Goal: Register for event/course

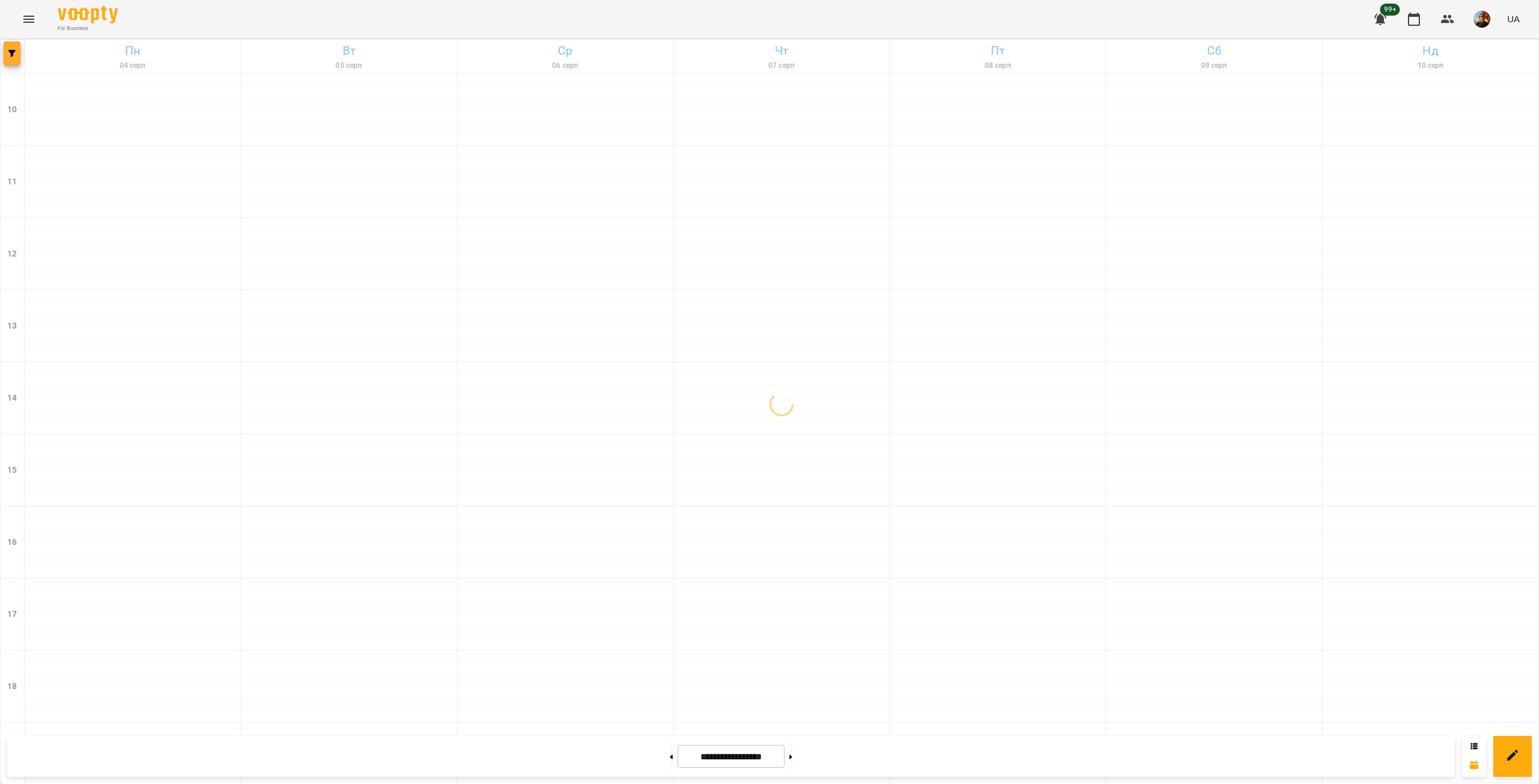
click at [9, 51] on icon "button" at bounding box center [12, 53] width 7 height 7
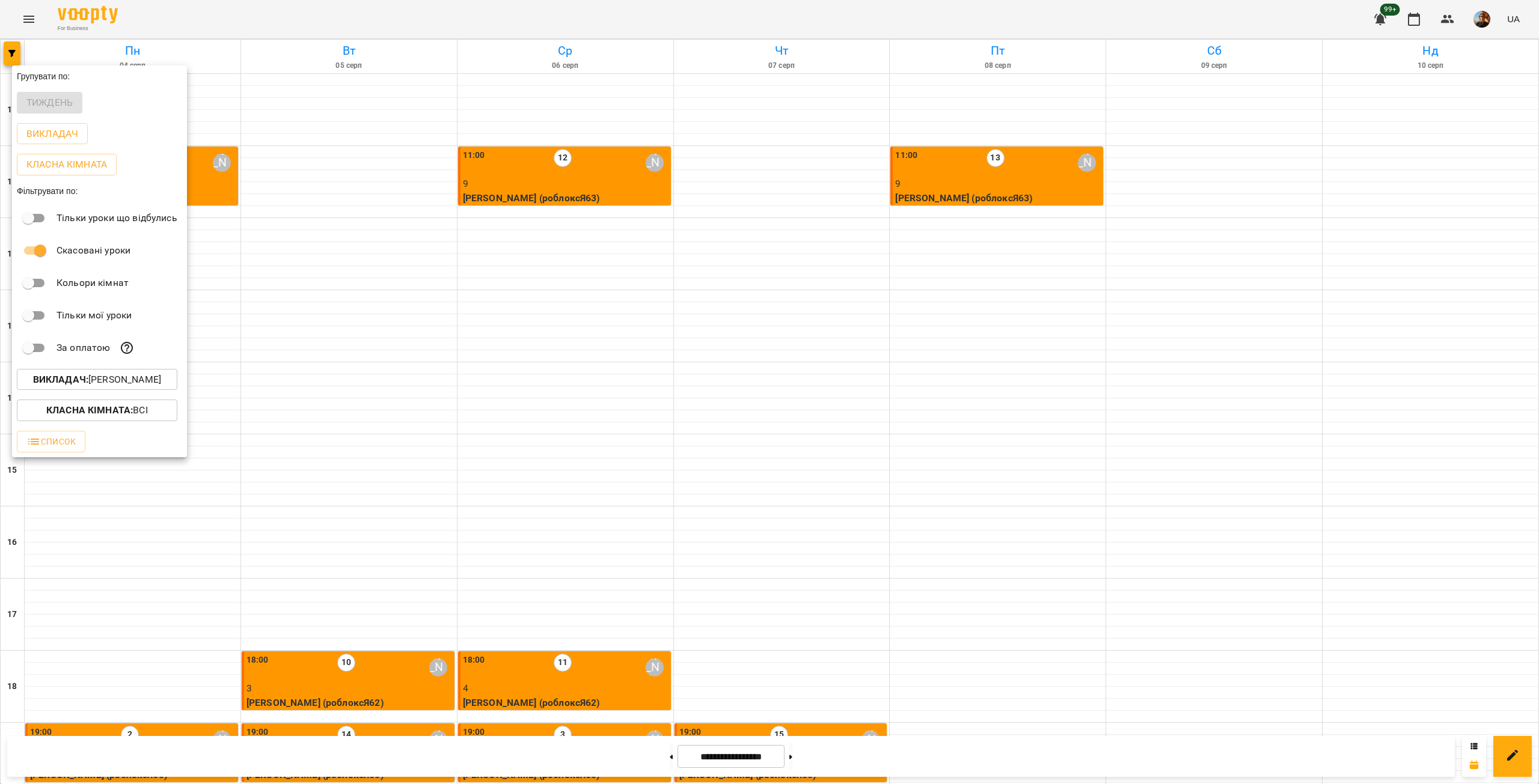
click at [161, 535] on div at bounding box center [770, 392] width 1539 height 784
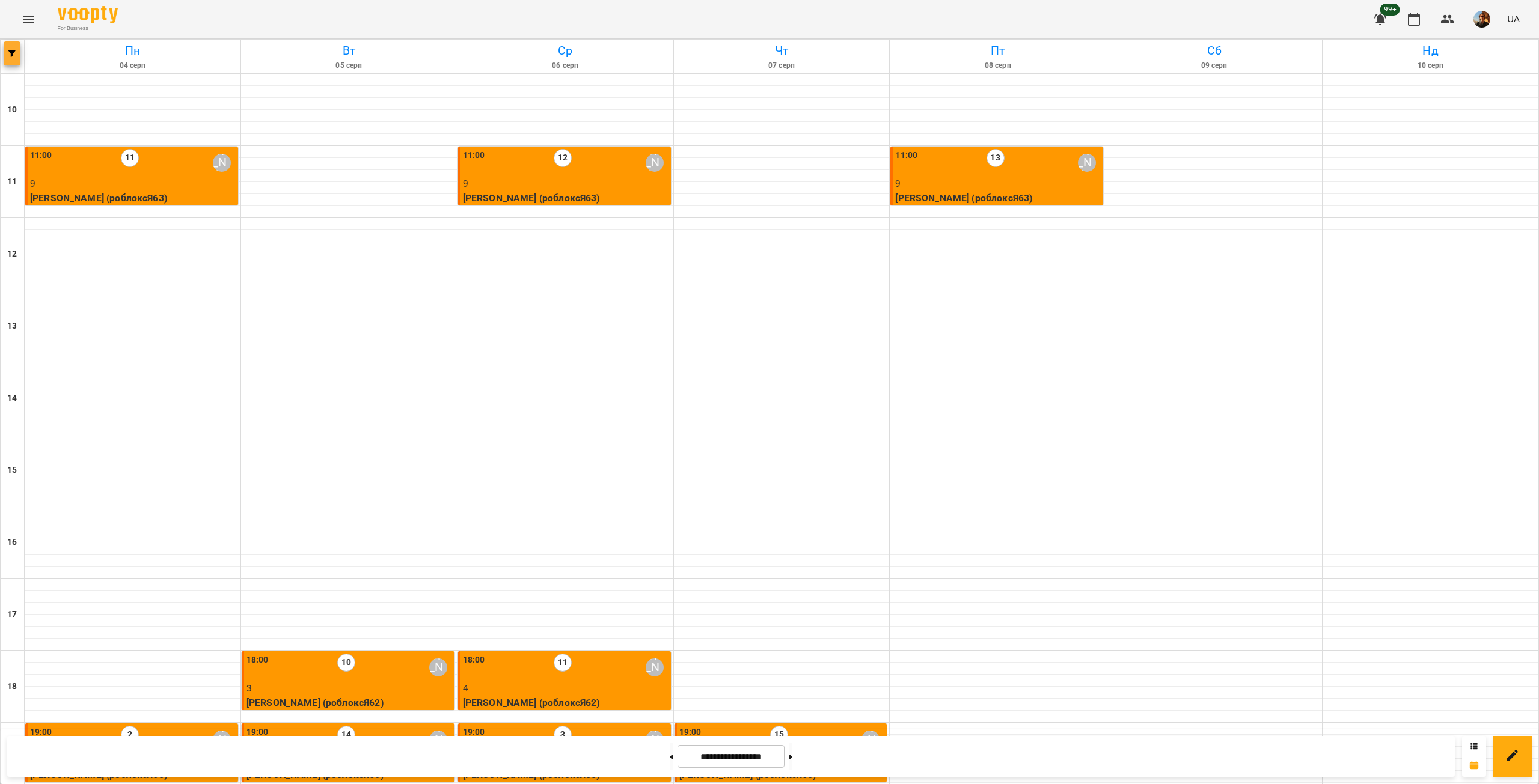
click at [6, 50] on button "button" at bounding box center [12, 54] width 17 height 24
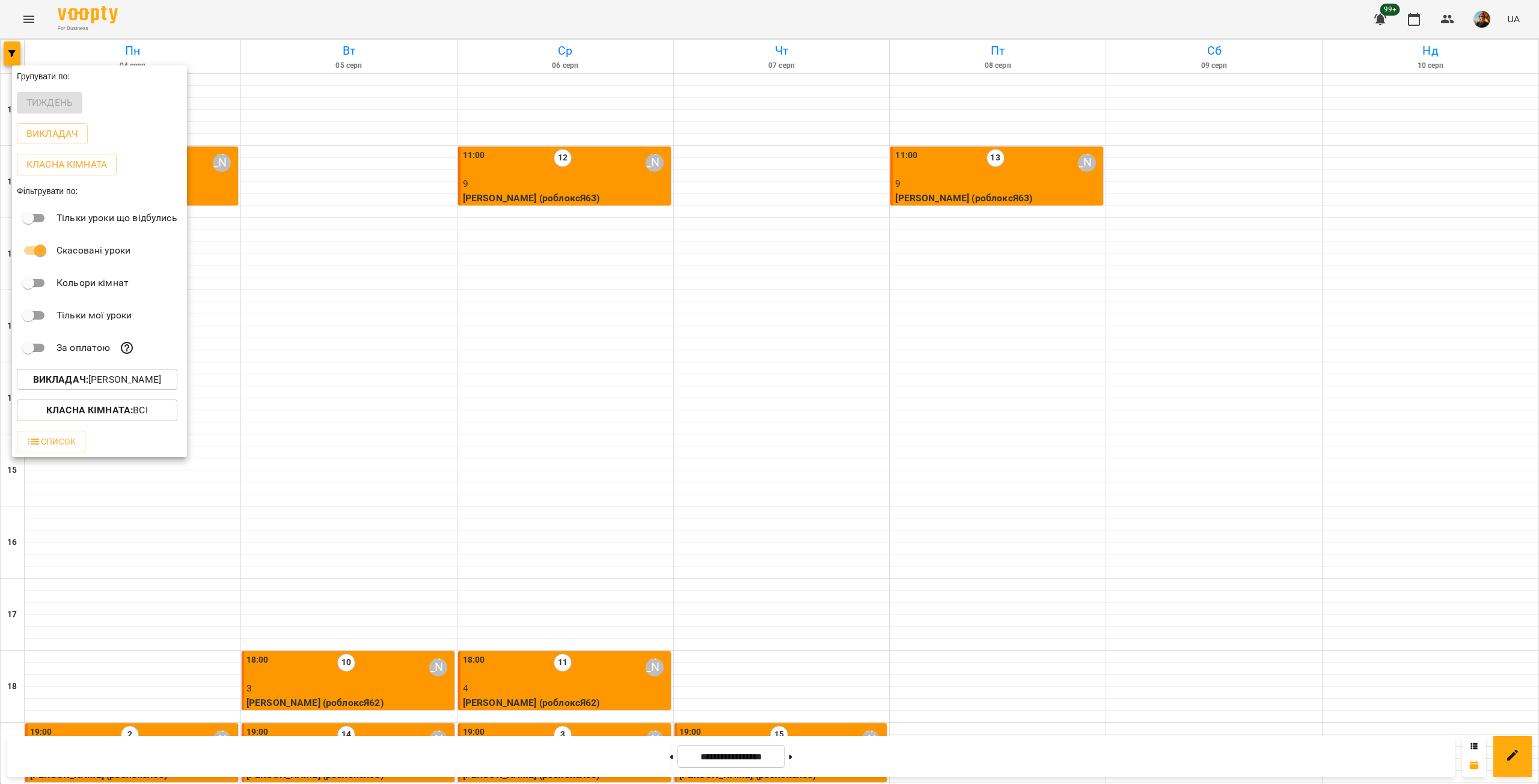
click at [117, 383] on p "Викладач : [PERSON_NAME]" at bounding box center [97, 380] width 128 height 14
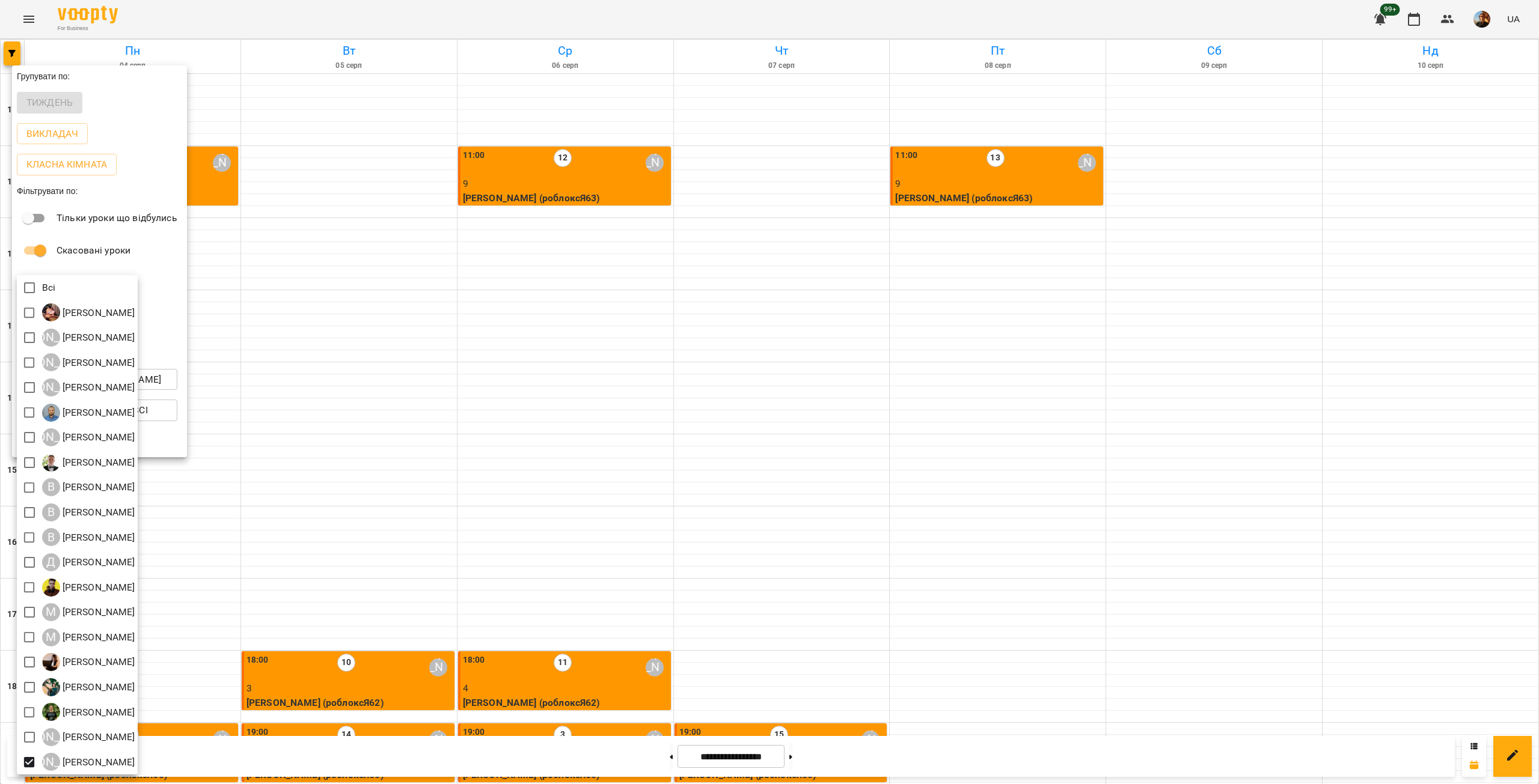
scroll to position [2, 0]
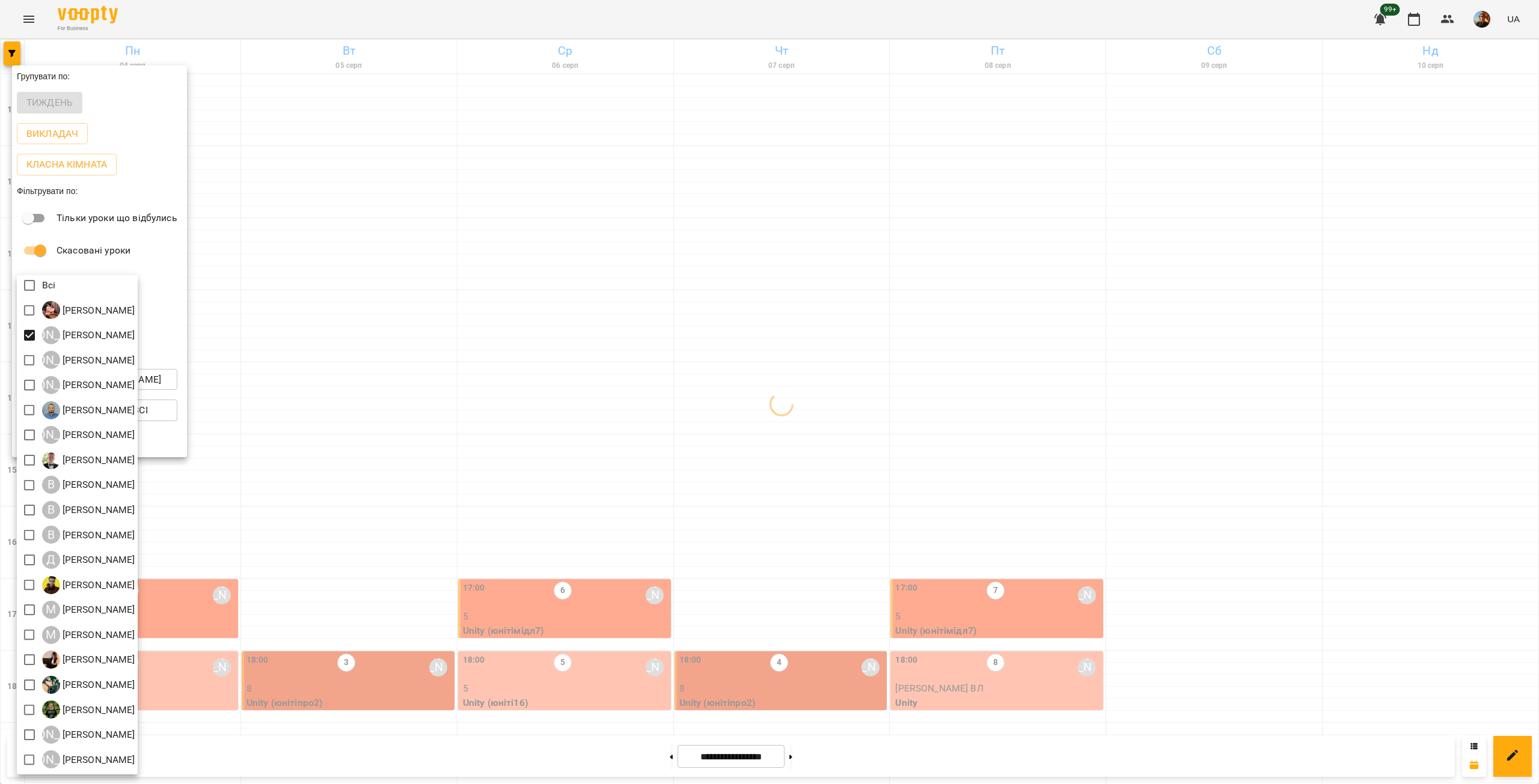
click at [579, 425] on div at bounding box center [770, 392] width 1539 height 784
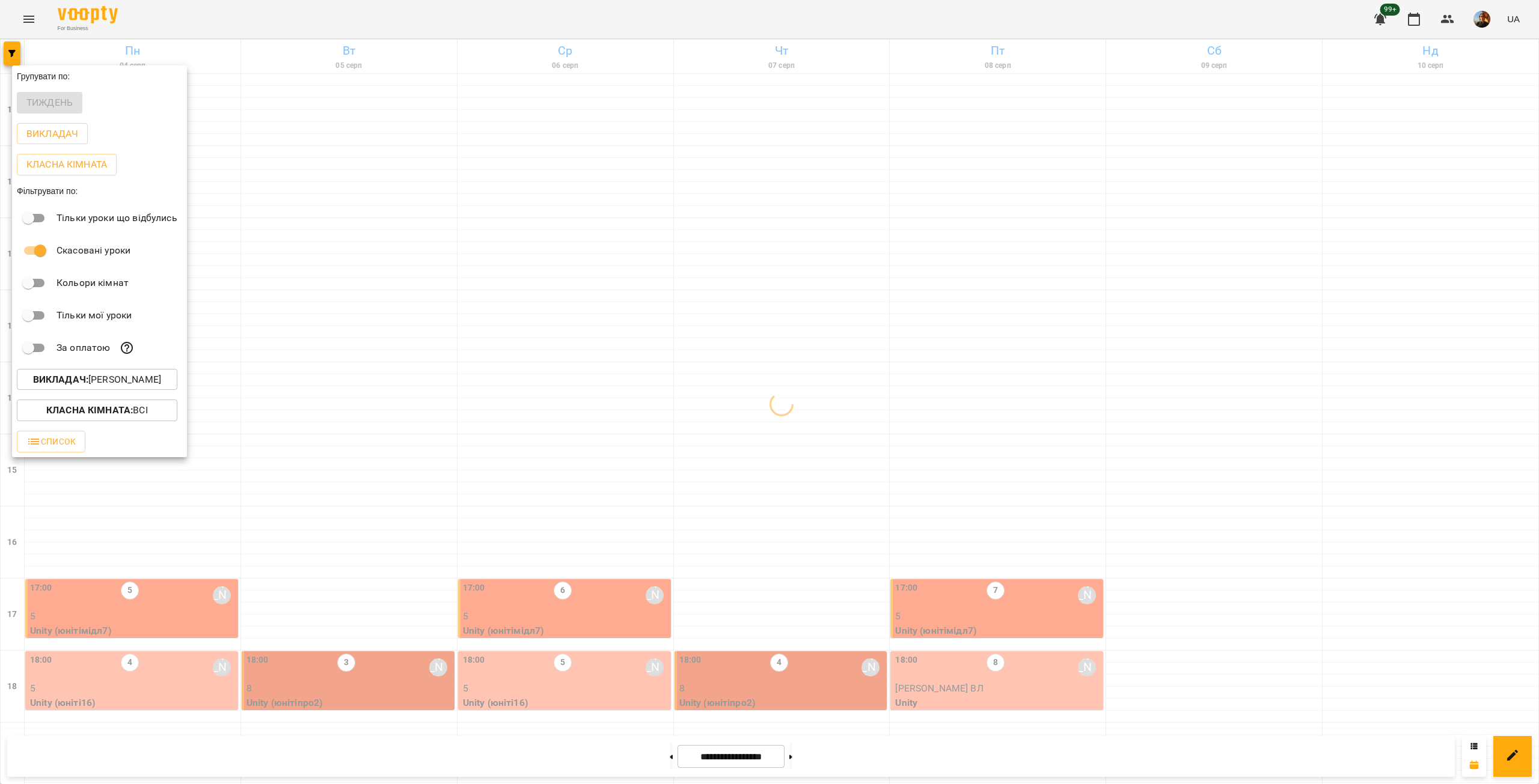
click at [724, 479] on div at bounding box center [770, 392] width 1539 height 784
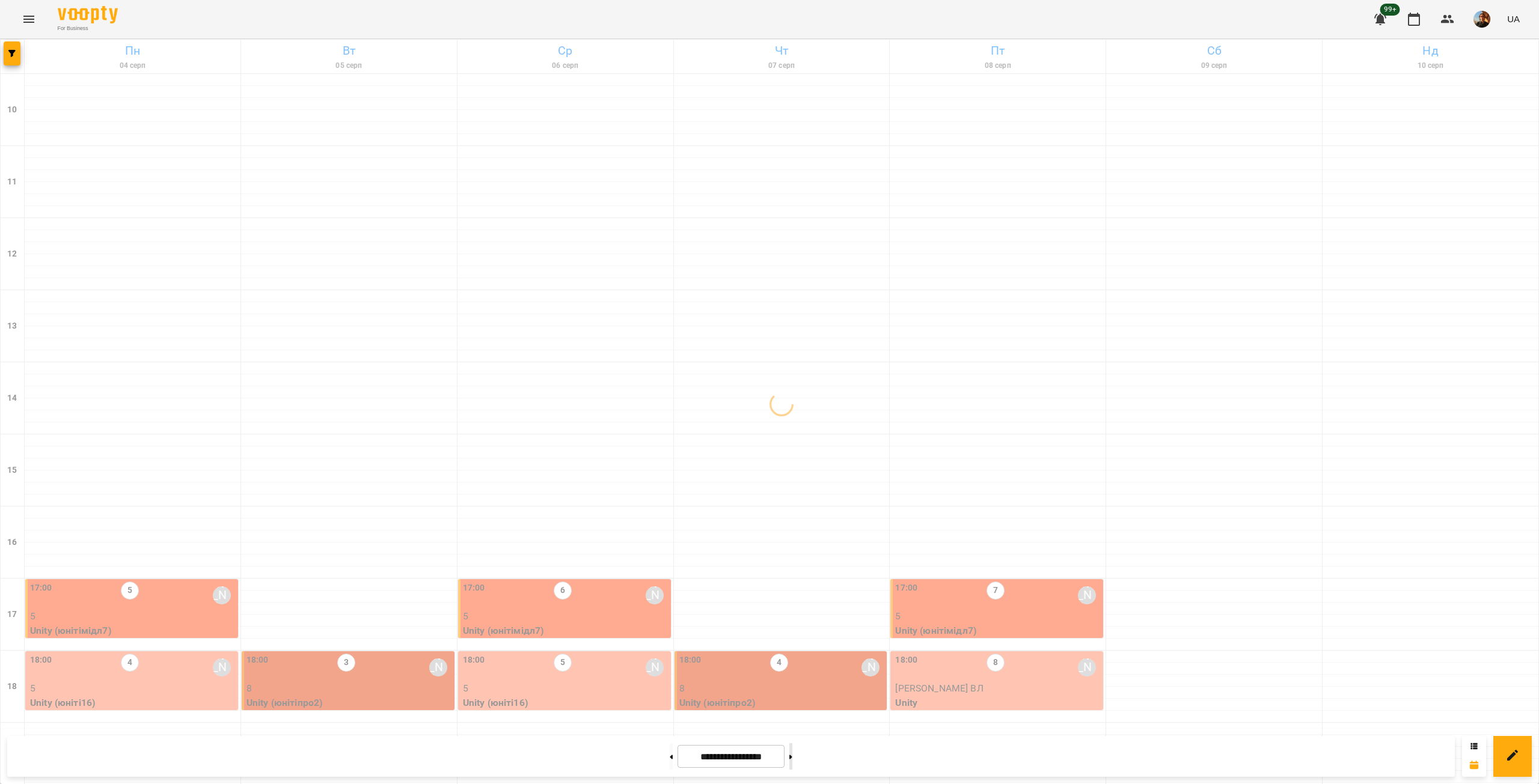
click at [792, 760] on button at bounding box center [791, 756] width 3 height 27
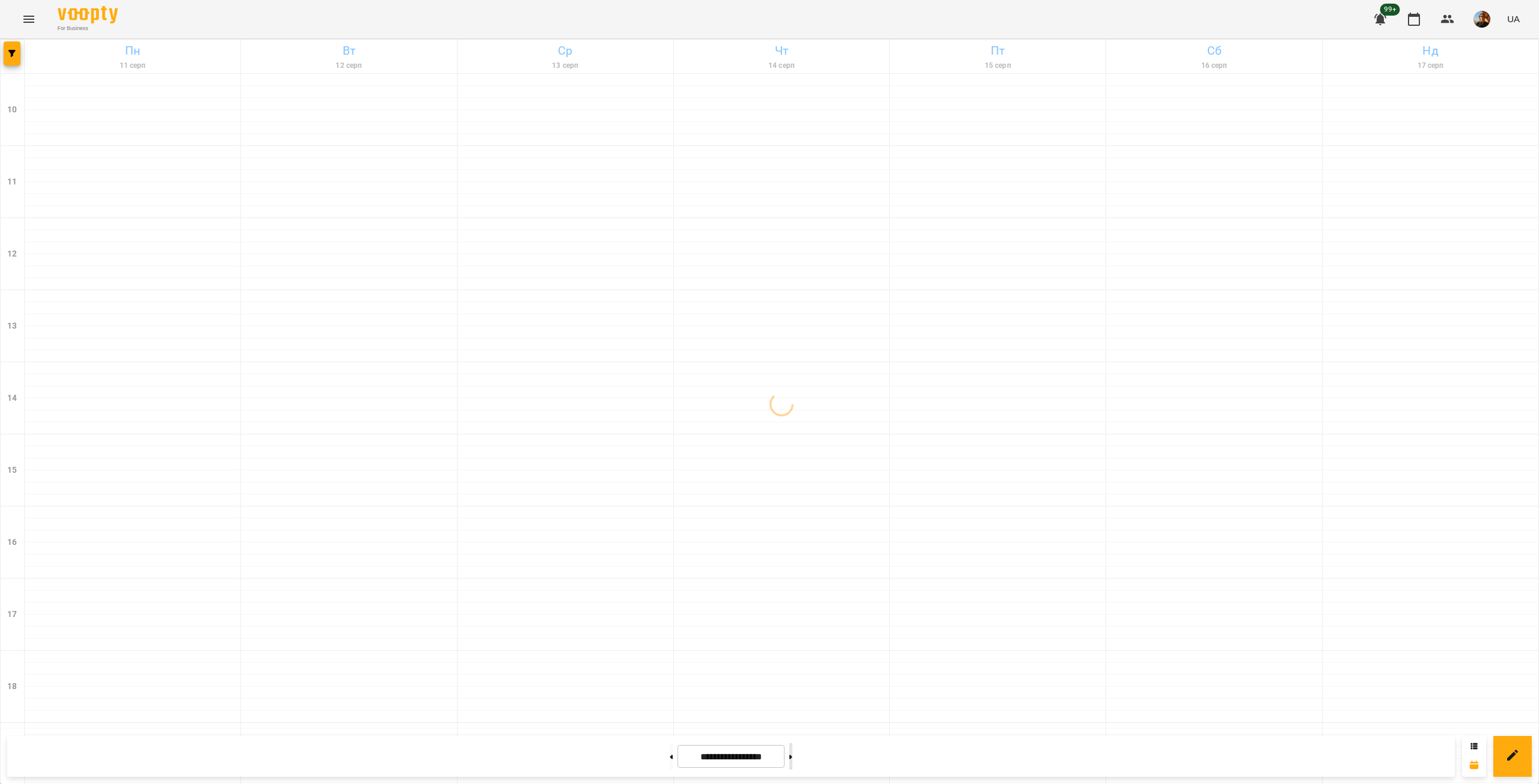
click at [792, 760] on button at bounding box center [791, 756] width 3 height 27
type input "**********"
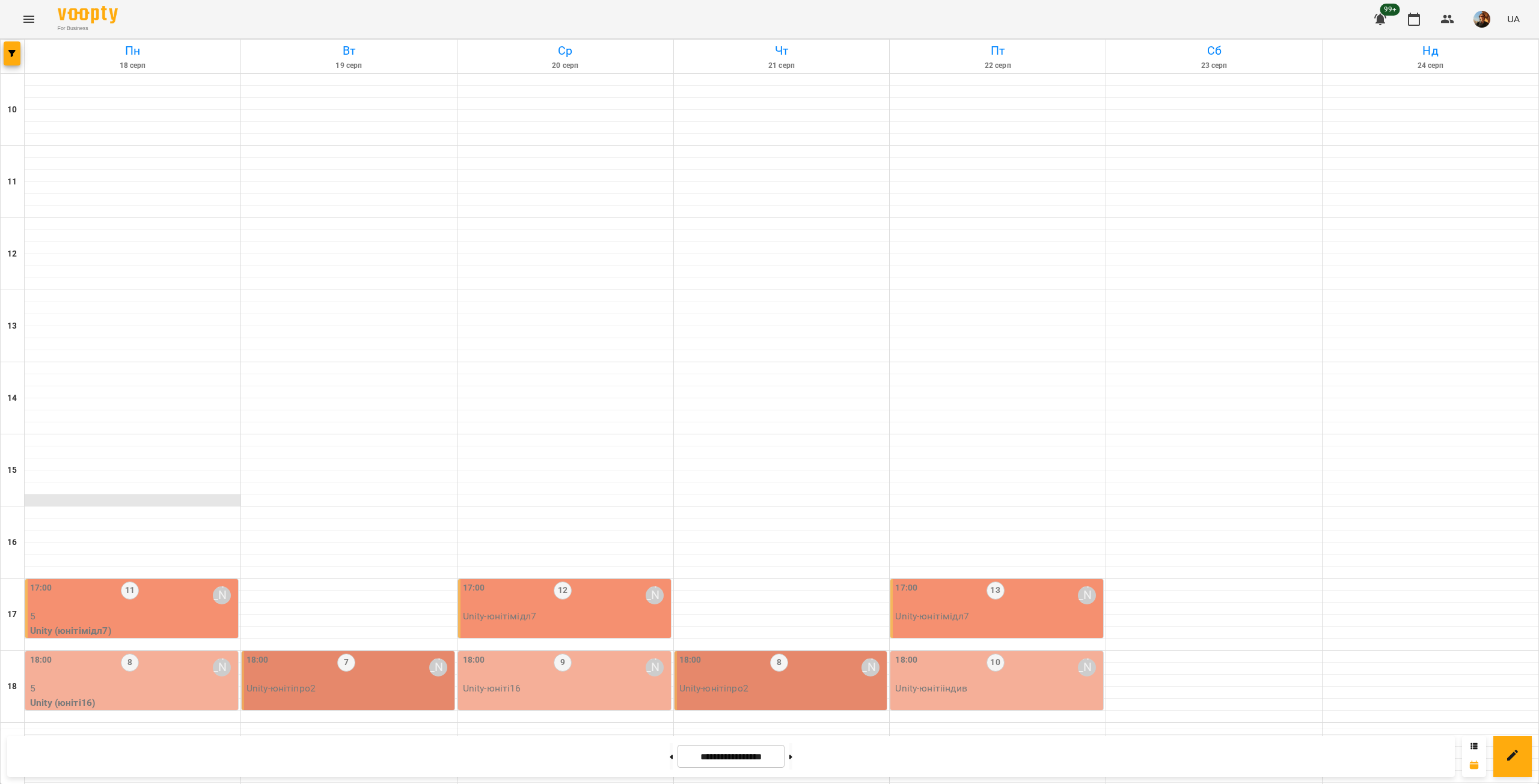
scroll to position [281, 0]
click at [163, 682] on p "5" at bounding box center [132, 689] width 206 height 14
